Goal: Find contact information: Find contact information

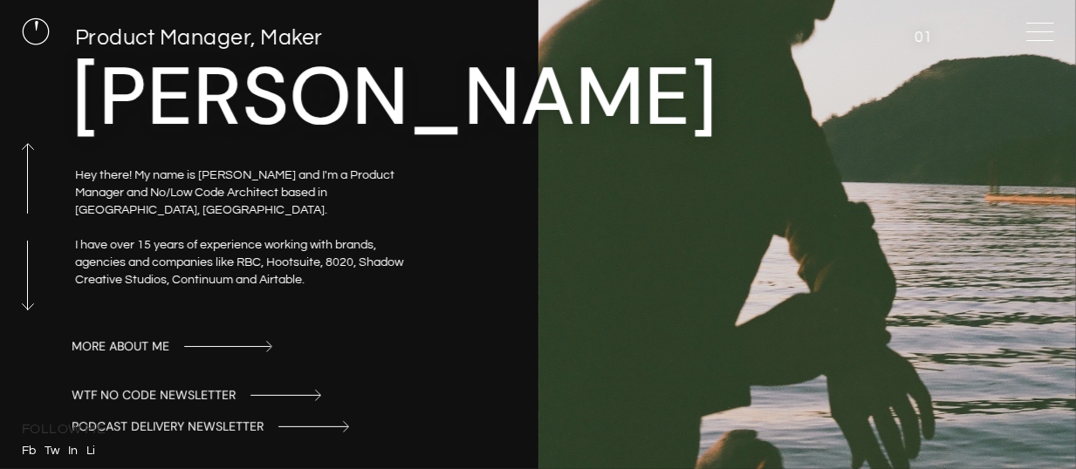
click at [170, 343] on link "more about me" at bounding box center [502, 346] width 860 height 31
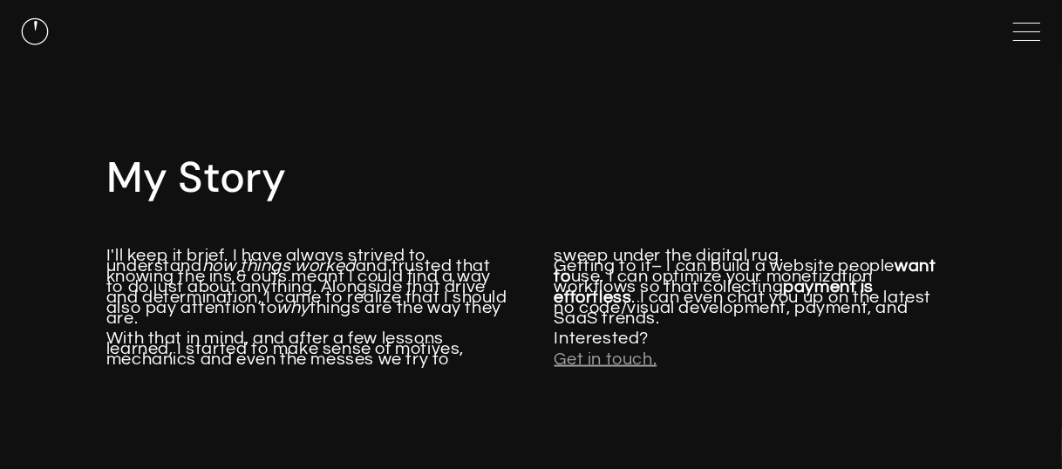
scroll to position [523, 0]
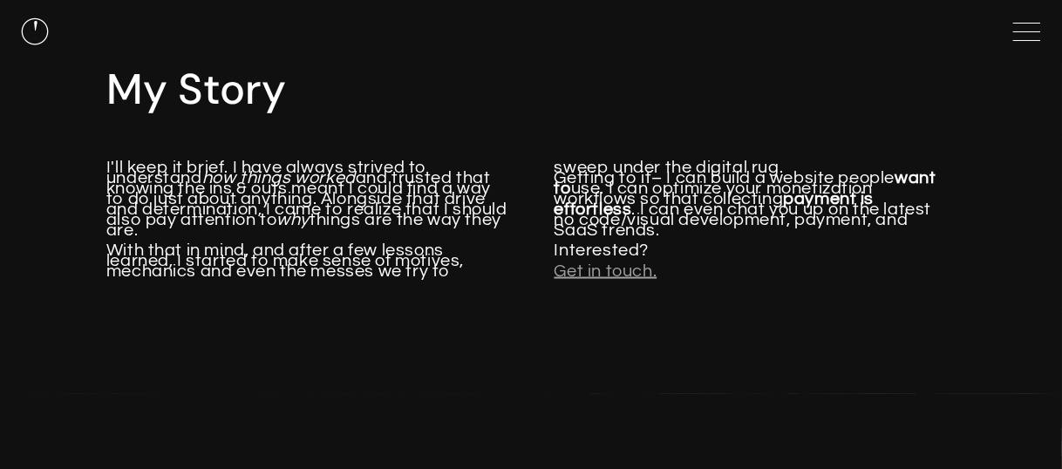
click at [591, 272] on link "Get in touch." at bounding box center [755, 272] width 401 height 10
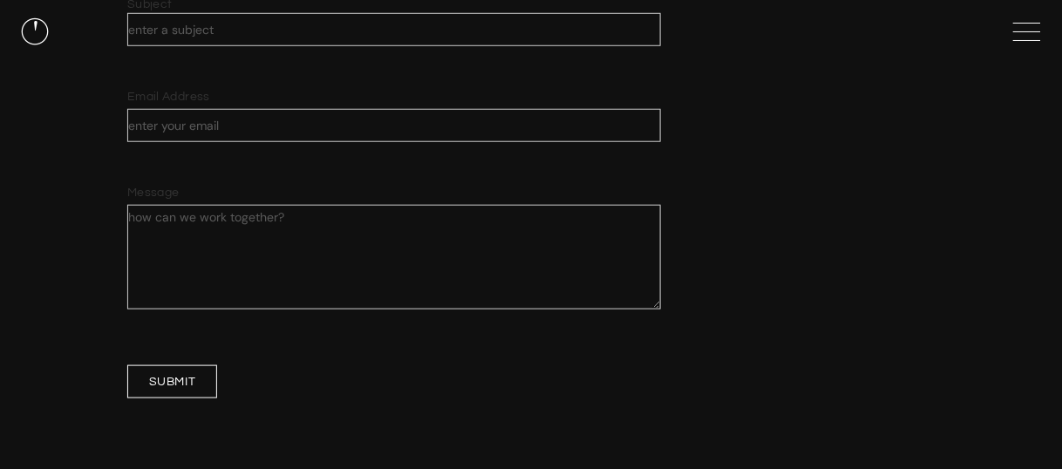
scroll to position [469, 0]
